Goal: Task Accomplishment & Management: Manage account settings

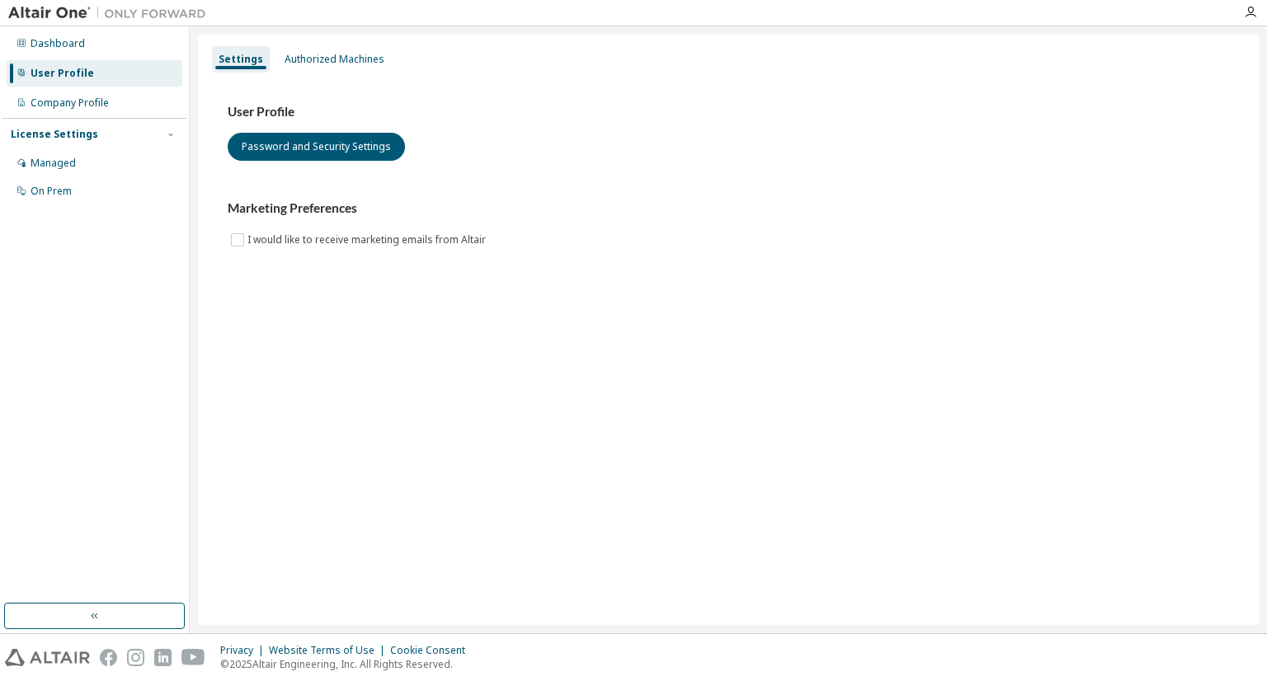
click at [170, 133] on icon "button" at bounding box center [171, 134] width 10 height 10
